Goal: Task Accomplishment & Management: Use online tool/utility

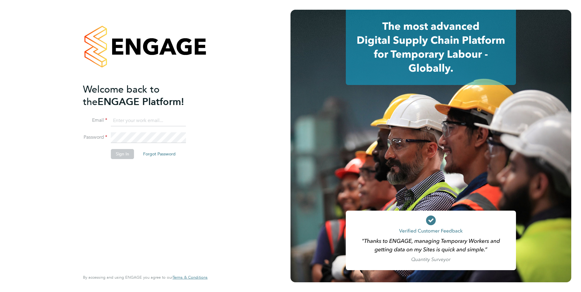
type input "luana@borneltd.com"
click at [118, 158] on button "Sign In" at bounding box center [122, 154] width 23 height 10
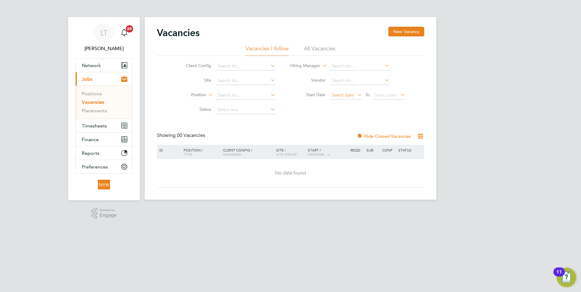
click at [339, 96] on span "Select date" at bounding box center [343, 94] width 22 height 5
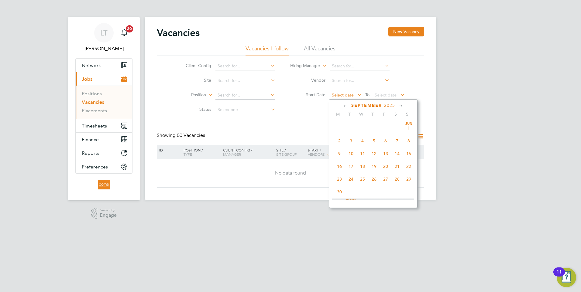
scroll to position [237, 0]
click at [339, 140] on span "22" at bounding box center [340, 135] width 12 height 12
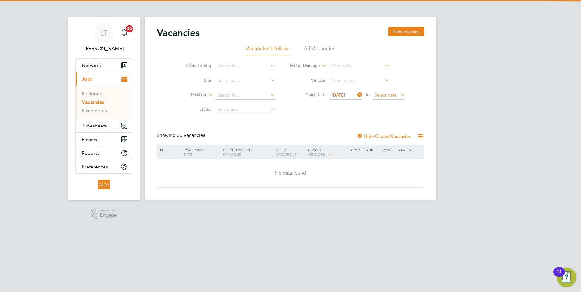
click at [383, 98] on span "Select date" at bounding box center [389, 96] width 33 height 8
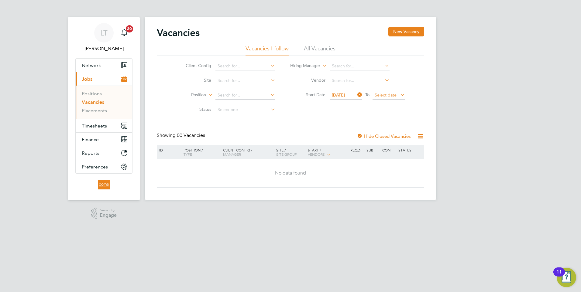
scroll to position [237, 0]
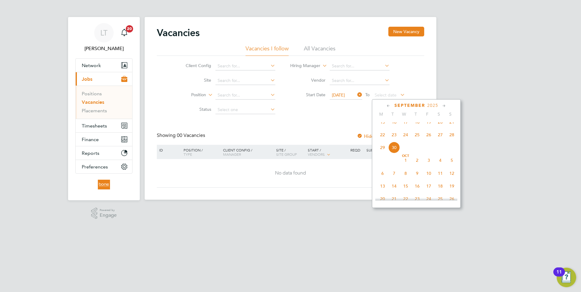
click at [451, 141] on span "28" at bounding box center [452, 135] width 12 height 12
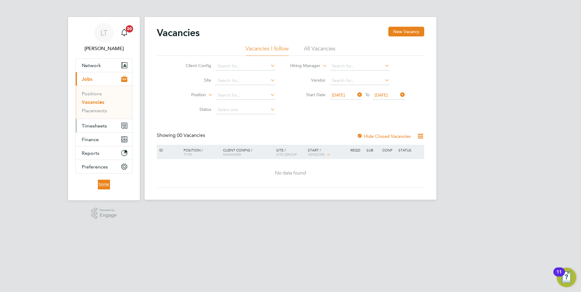
click at [102, 127] on span "Timesheets" at bounding box center [94, 126] width 25 height 6
click at [94, 126] on span "Timesheets" at bounding box center [94, 126] width 25 height 6
click at [337, 96] on span "[DATE]" at bounding box center [338, 94] width 13 height 5
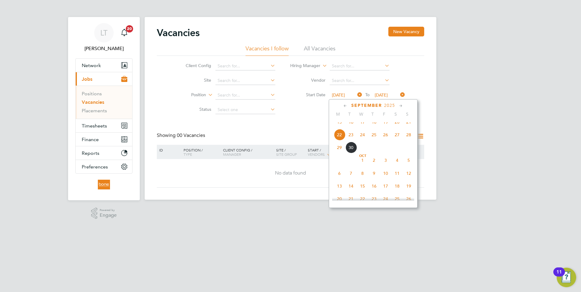
scroll to position [224, 0]
click at [336, 154] on span "22" at bounding box center [340, 148] width 12 height 12
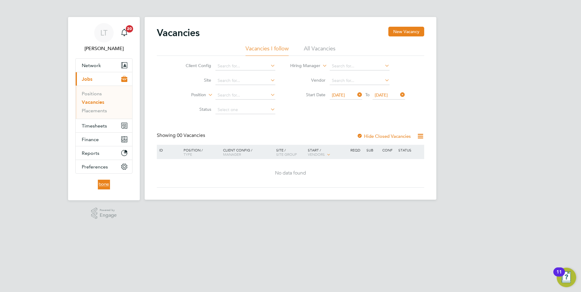
click at [388, 95] on span "[DATE]" at bounding box center [381, 94] width 13 height 5
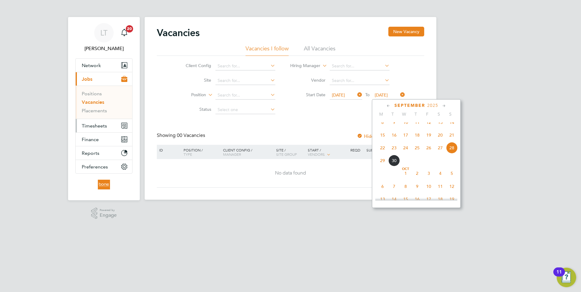
click at [101, 127] on span "Timesheets" at bounding box center [94, 126] width 25 height 6
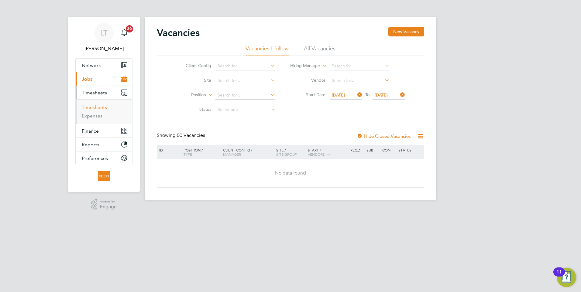
click at [96, 109] on link "Timesheets" at bounding box center [94, 108] width 25 height 6
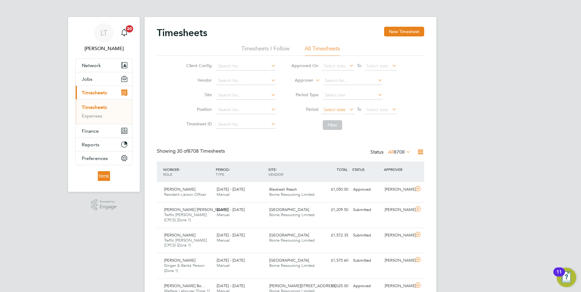
click at [330, 111] on span "Select date" at bounding box center [335, 109] width 22 height 5
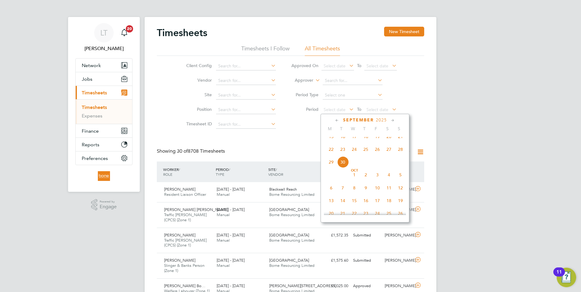
click at [331, 155] on span "22" at bounding box center [332, 150] width 12 height 12
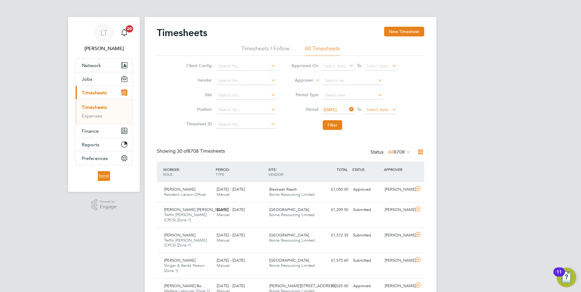
click at [378, 110] on span "Select date" at bounding box center [378, 109] width 22 height 5
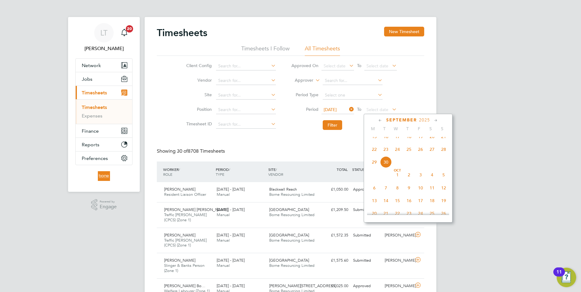
click at [441, 155] on span "28" at bounding box center [444, 150] width 12 height 12
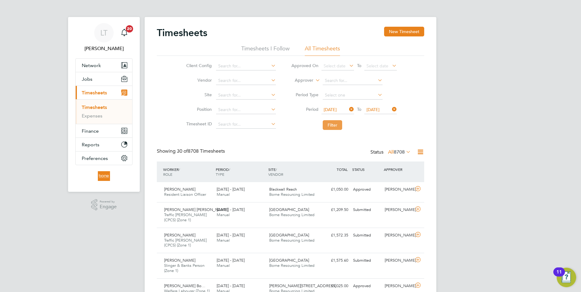
click at [331, 125] on button "Filter" at bounding box center [332, 125] width 19 height 10
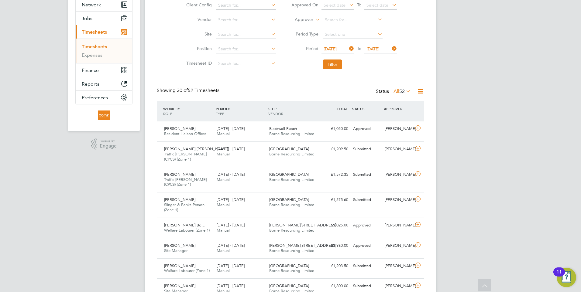
click at [421, 91] on icon at bounding box center [421, 92] width 8 height 8
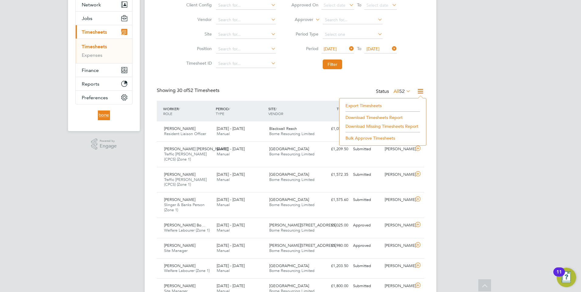
click at [361, 117] on li "Download Timesheets Report" at bounding box center [383, 117] width 81 height 9
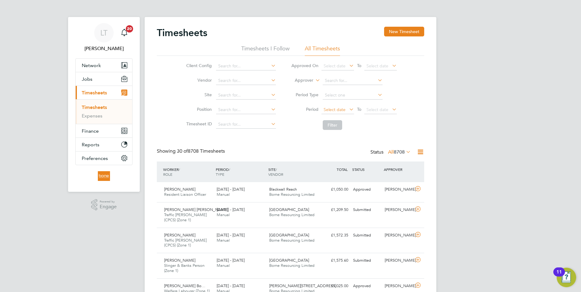
click at [341, 112] on span "Select date" at bounding box center [335, 109] width 22 height 5
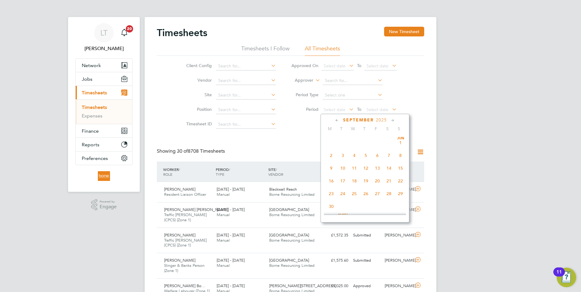
scroll to position [237, 0]
click at [331, 154] on span "22" at bounding box center [332, 150] width 12 height 12
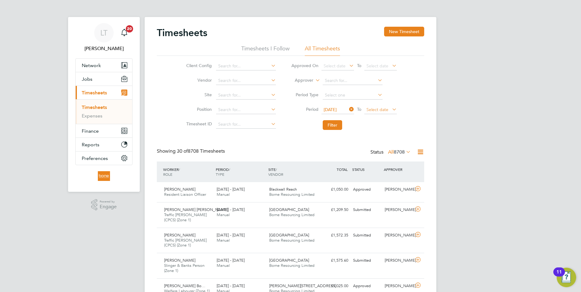
click at [379, 110] on span "Select date" at bounding box center [378, 109] width 22 height 5
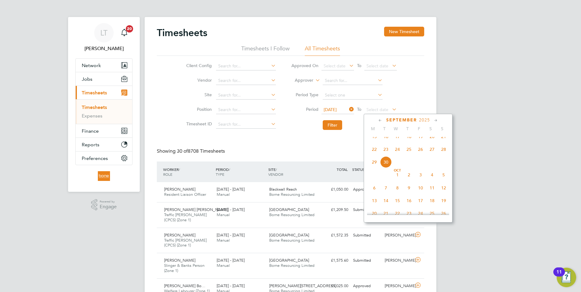
click at [440, 155] on span "28" at bounding box center [444, 150] width 12 height 12
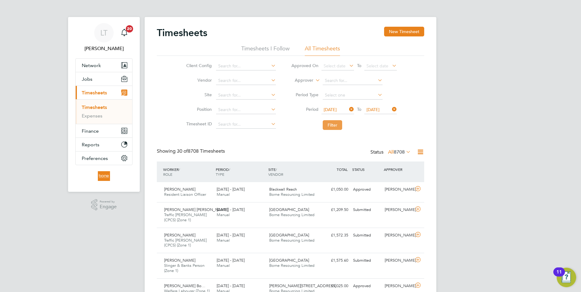
click at [327, 125] on button "Filter" at bounding box center [332, 125] width 19 height 10
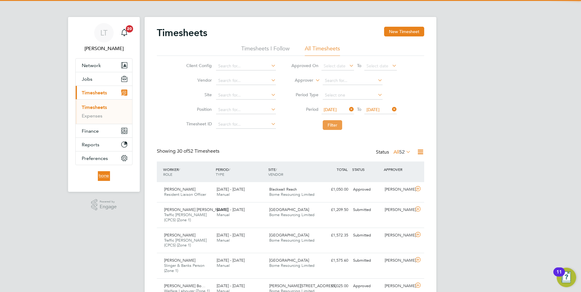
scroll to position [20, 53]
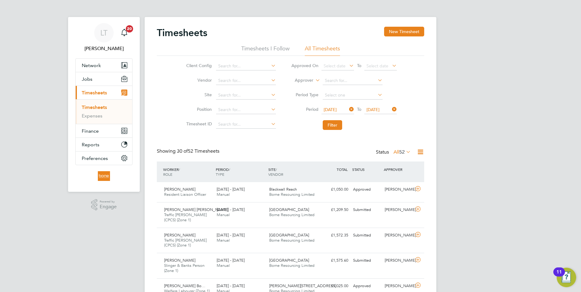
click at [421, 153] on icon at bounding box center [421, 152] width 8 height 8
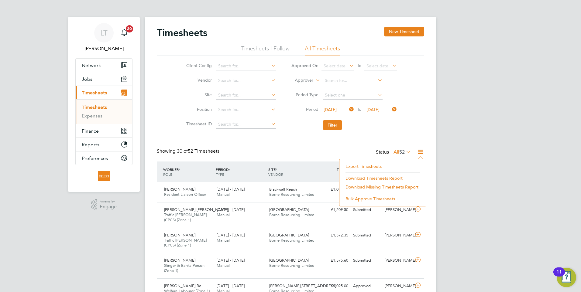
click at [371, 178] on li "Download Timesheets Report" at bounding box center [383, 178] width 81 height 9
